Goal: Information Seeking & Learning: Learn about a topic

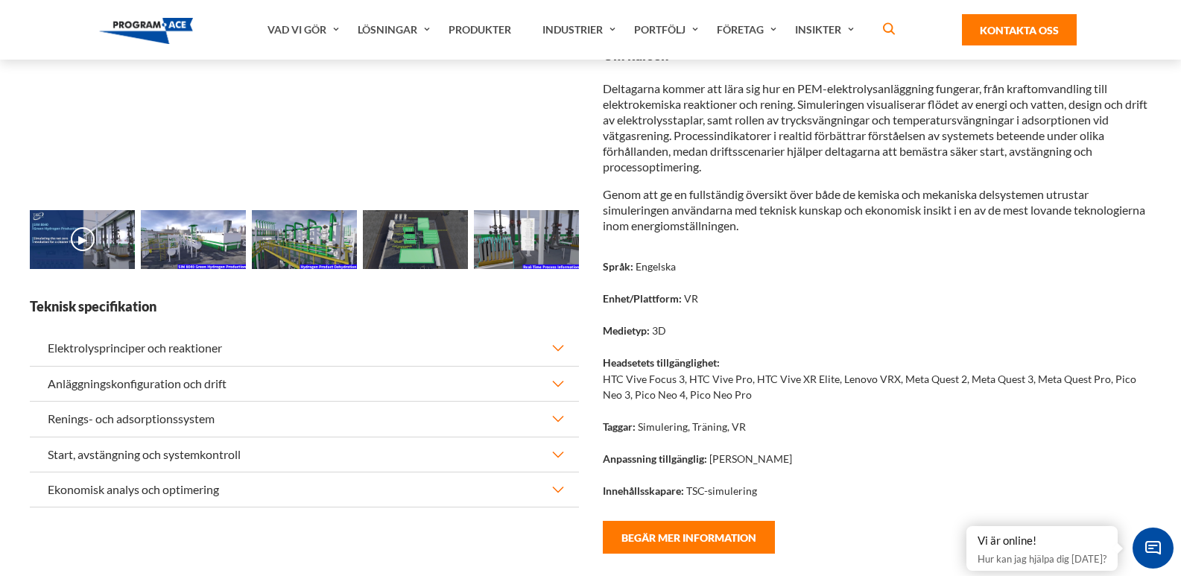
scroll to position [298, 0]
click at [413, 248] on img at bounding box center [415, 239] width 105 height 59
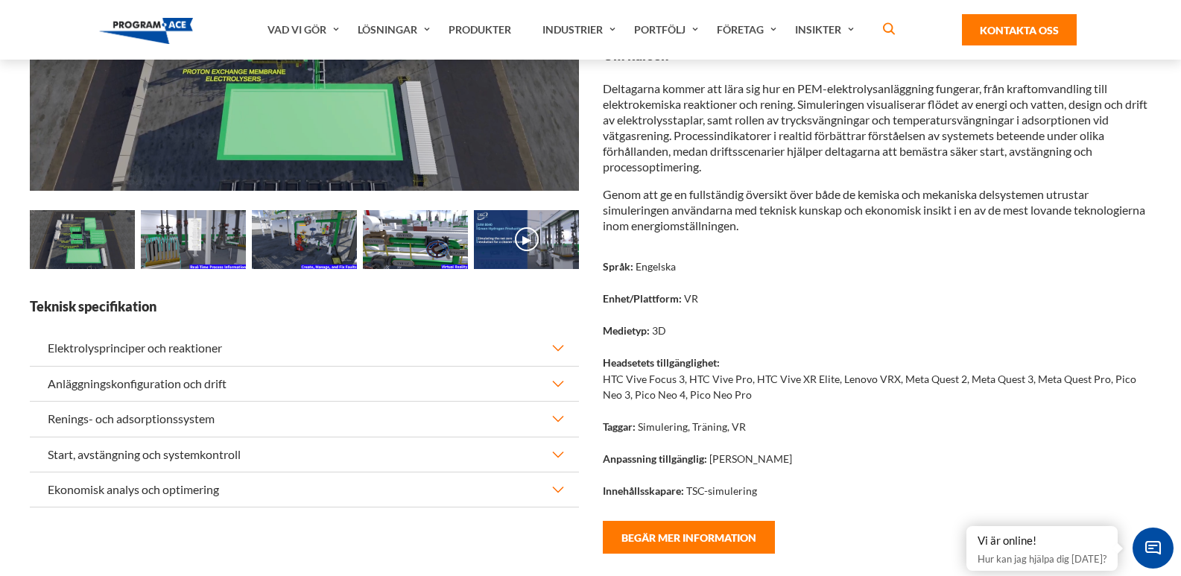
click at [415, 249] on img at bounding box center [415, 239] width 105 height 59
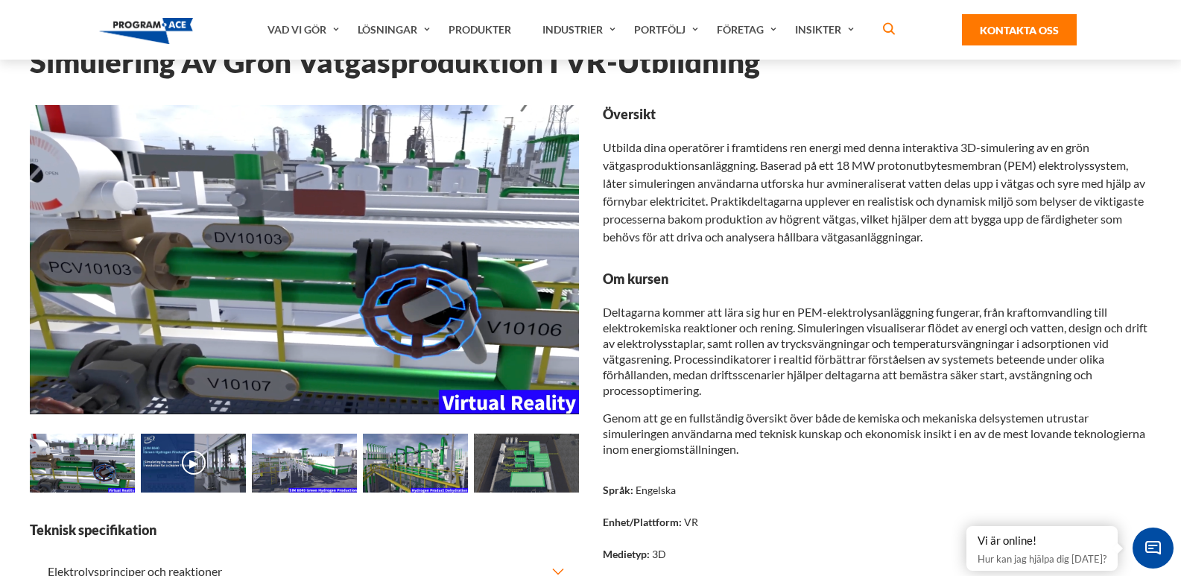
scroll to position [223, 0]
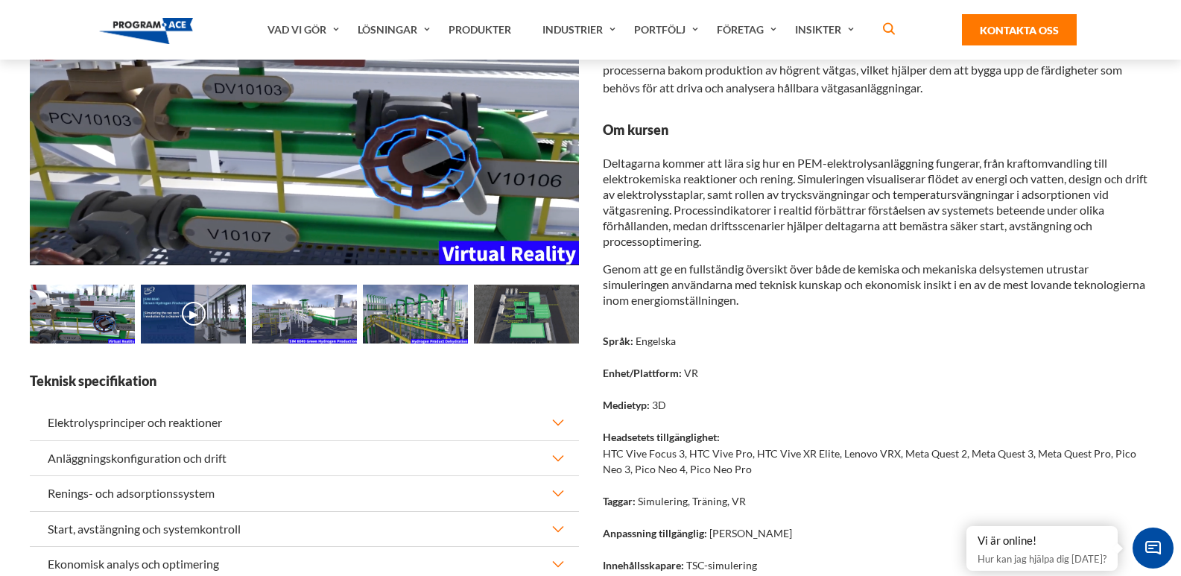
click at [323, 320] on img at bounding box center [304, 314] width 105 height 59
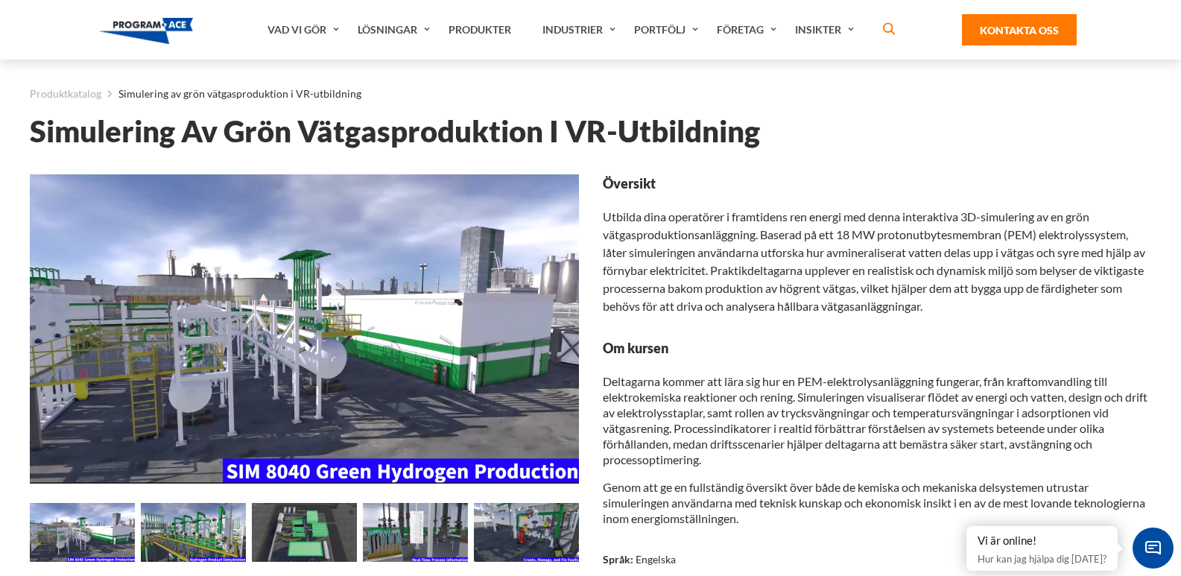
scroll to position [0, 0]
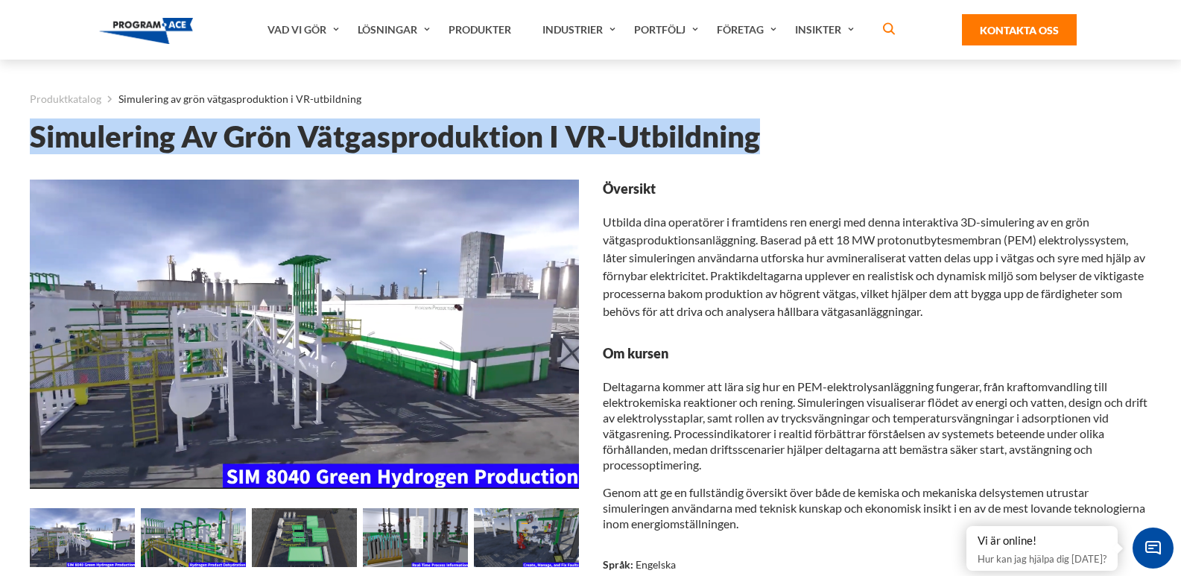
drag, startPoint x: 758, startPoint y: 141, endPoint x: 32, endPoint y: 127, distance: 725.7
click at [32, 127] on font "Simulering av grön vätgasproduktion i VR-utbildning" at bounding box center [395, 136] width 730 height 36
copy font "Simulering av grön vätgasproduktion i VR-utbildning"
click at [840, 121] on div "Produktkatalog Simulering av grön vätgasproduktion i VR-utbildning Simulering a…" at bounding box center [590, 105] width 1121 height 90
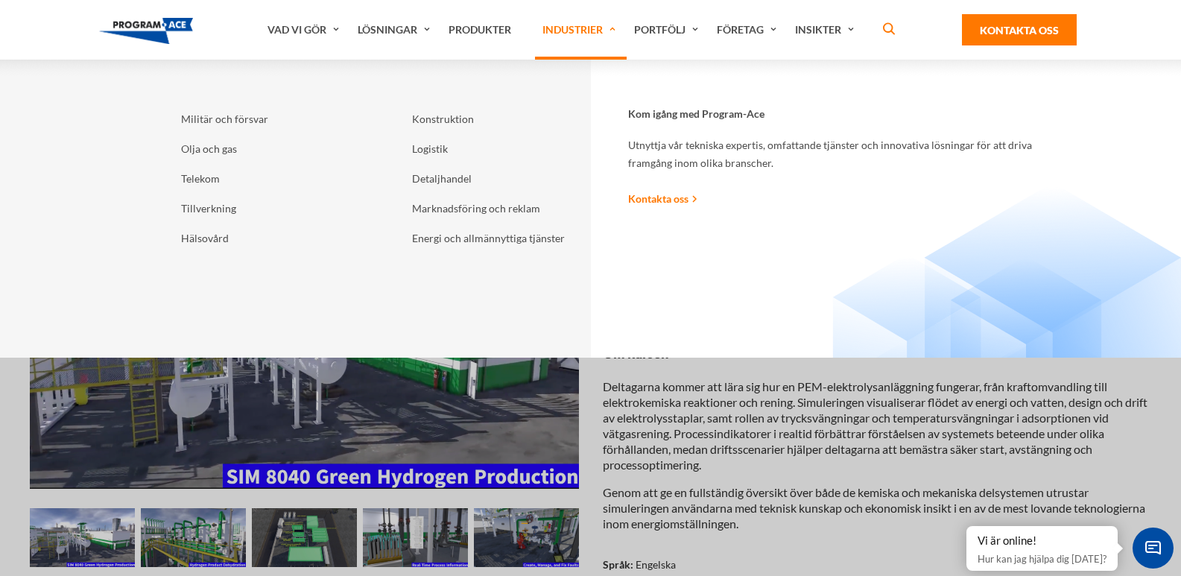
click at [611, 31] on link "Industrier" at bounding box center [581, 30] width 92 height 60
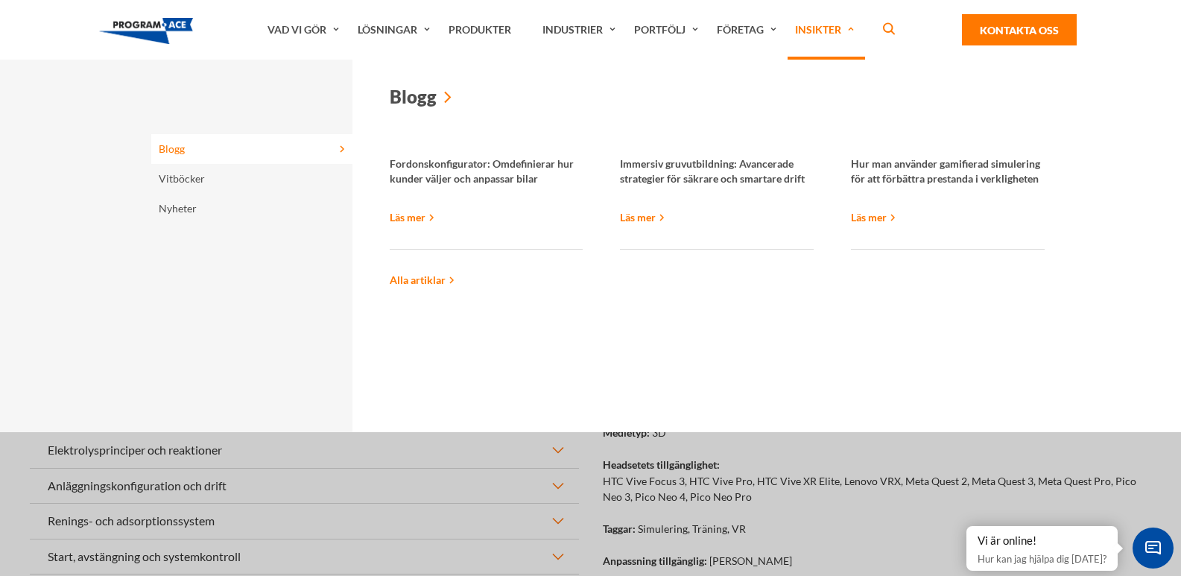
scroll to position [149, 0]
